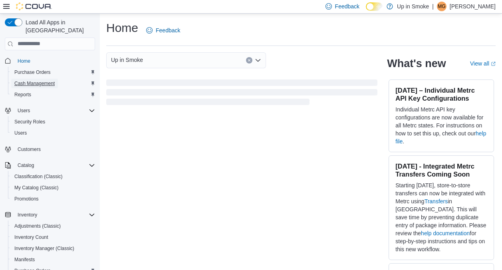
click at [45, 80] on span "Cash Management" at bounding box center [34, 83] width 40 height 6
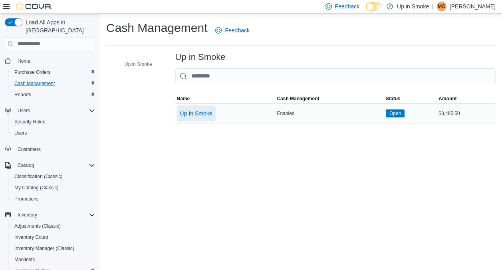
click at [190, 114] on span "Up In Smoke" at bounding box center [196, 113] width 32 height 8
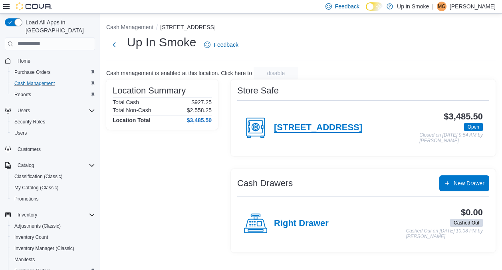
click at [310, 129] on h4 "[STREET_ADDRESS]" at bounding box center [318, 128] width 88 height 10
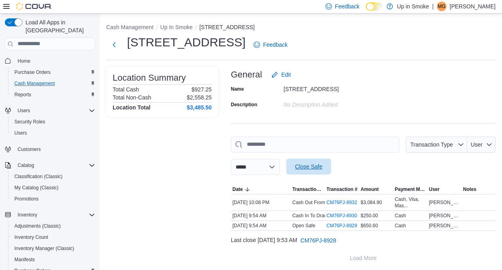
click at [317, 166] on span "Close Safe" at bounding box center [308, 167] width 27 height 8
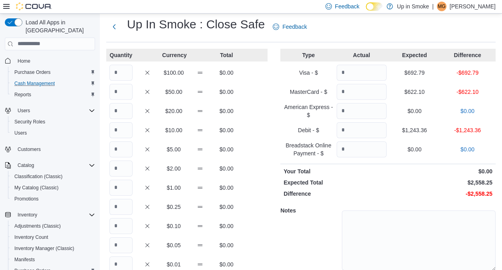
scroll to position [22, 0]
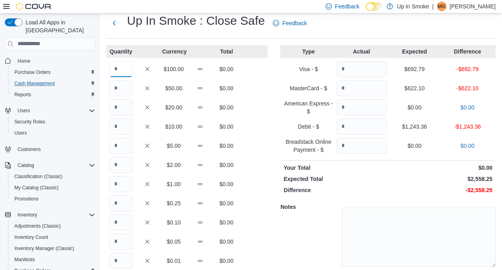
click at [122, 76] on input "Quantity" at bounding box center [120, 69] width 23 height 16
type input "*"
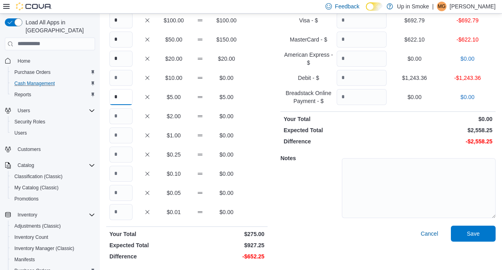
type input "*"
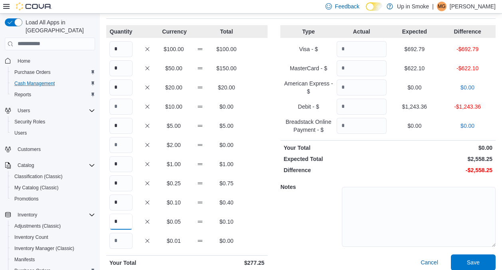
type input "*"
click at [120, 49] on input "*" at bounding box center [120, 49] width 23 height 16
type input "*"
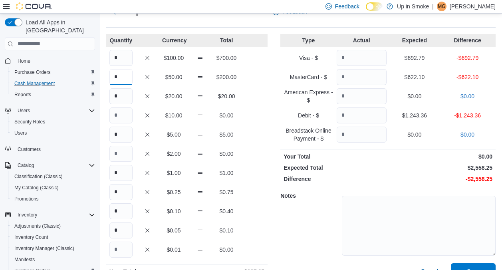
scroll to position [33, 0]
type input "*"
click at [365, 55] on input "Quantity" at bounding box center [362, 58] width 50 height 16
type input "******"
type input "*****"
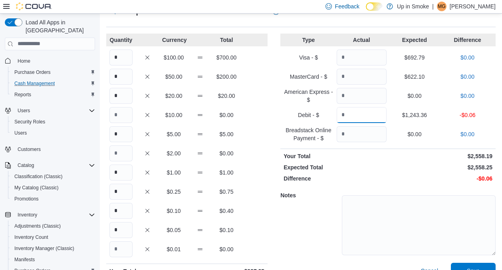
type input "*******"
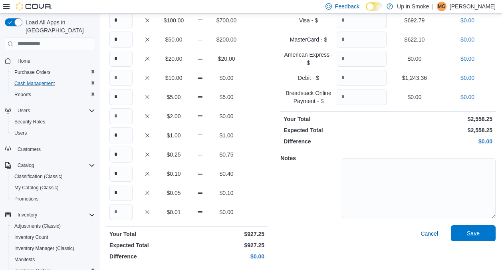
click at [476, 228] on span "Save" at bounding box center [473, 233] width 35 height 16
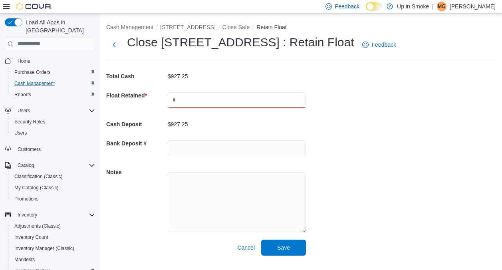
click at [204, 99] on input "text" at bounding box center [237, 100] width 138 height 16
type input "******"
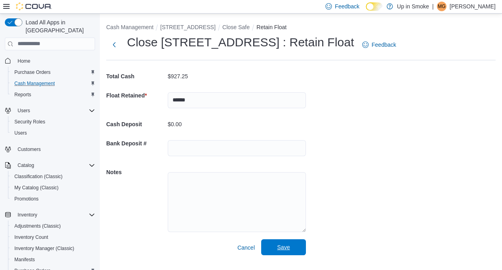
click at [295, 252] on span "Save" at bounding box center [283, 247] width 35 height 16
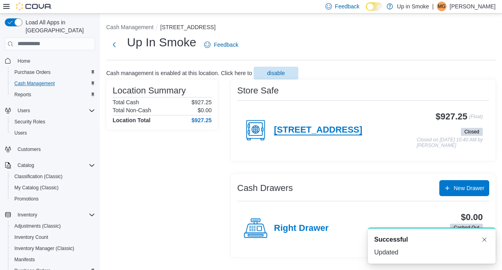
click at [295, 127] on h4 "[STREET_ADDRESS]" at bounding box center [318, 130] width 88 height 10
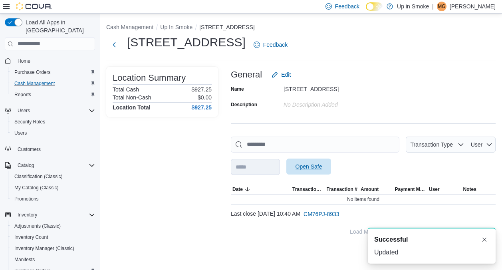
click at [314, 171] on span "Open Safe" at bounding box center [308, 167] width 35 height 16
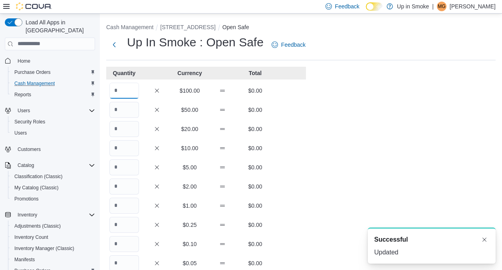
click at [127, 93] on input "Quantity" at bounding box center [124, 91] width 30 height 16
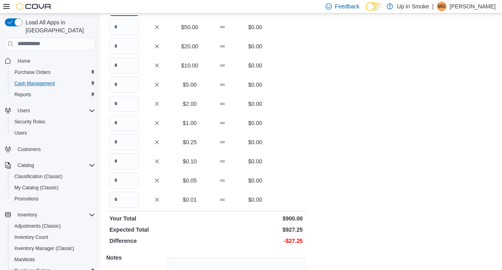
scroll to position [81, 0]
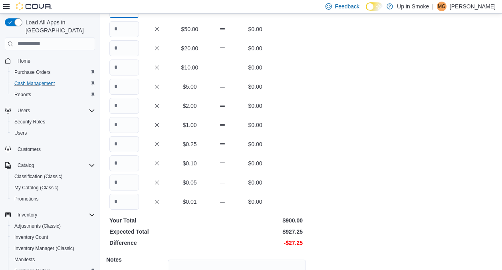
type input "*"
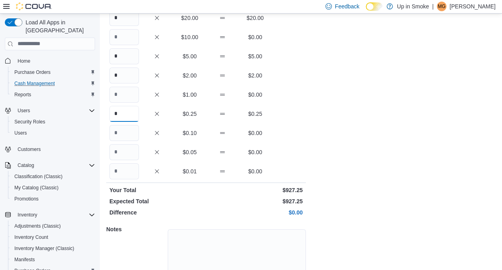
scroll to position [160, 0]
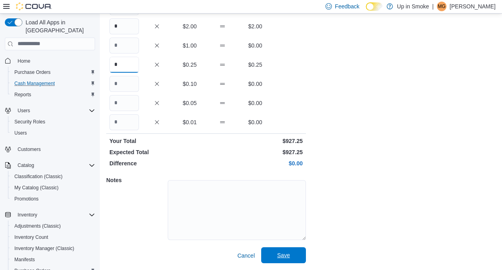
type input "*"
click at [294, 249] on span "Save" at bounding box center [283, 255] width 35 height 16
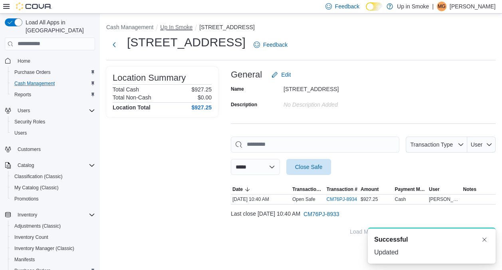
click at [177, 27] on button "Up In Smoke" at bounding box center [176, 27] width 32 height 6
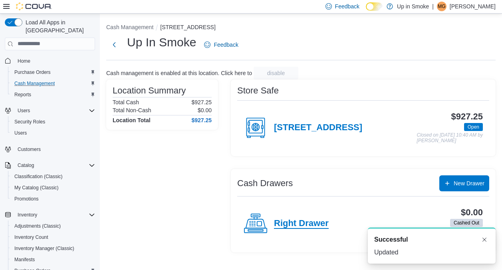
click at [289, 226] on h4 "Right Drawer" at bounding box center [301, 223] width 55 height 10
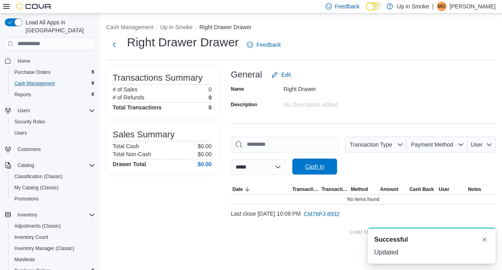
click at [319, 170] on span "Cash In" at bounding box center [314, 167] width 35 height 16
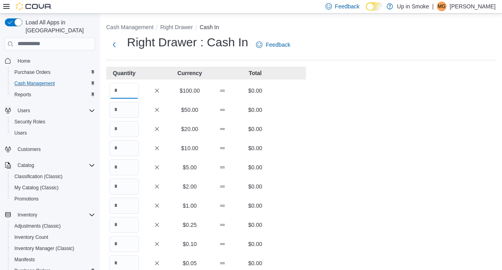
click at [124, 91] on input "Quantity" at bounding box center [124, 91] width 30 height 16
type input "*"
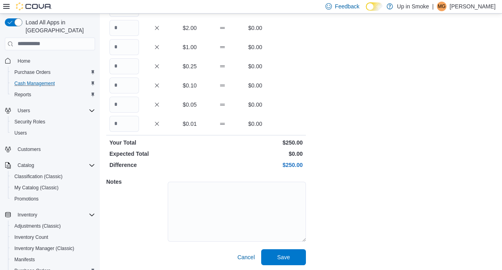
scroll to position [160, 0]
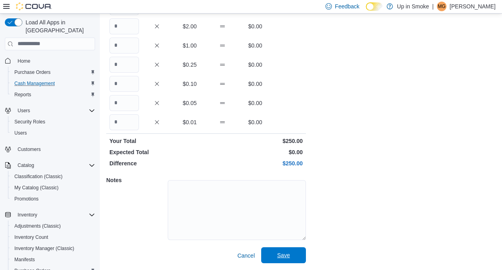
type input "*"
click at [284, 261] on span "Save" at bounding box center [283, 255] width 35 height 16
